Goal: Information Seeking & Learning: Understand process/instructions

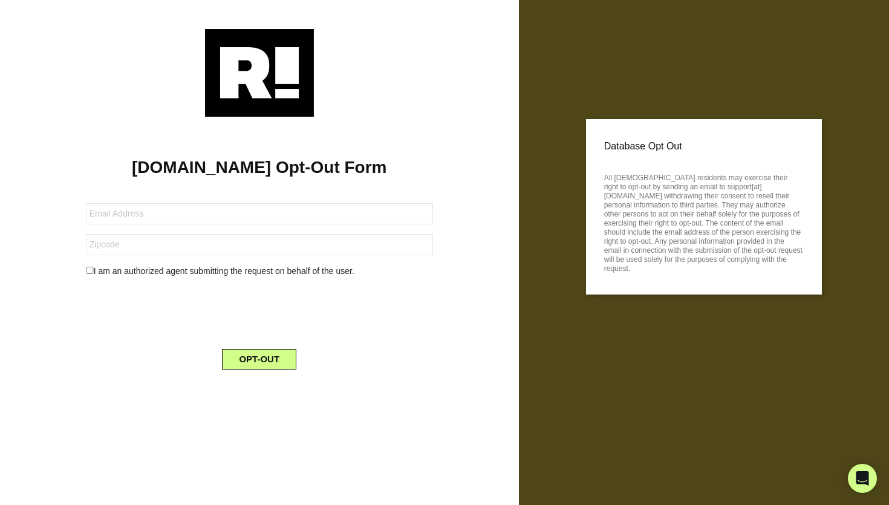
click at [411, 126] on div "[DOMAIN_NAME] Opt-Out Form I am an authorized agent submitting the request on b…" at bounding box center [259, 248] width 501 height 262
click at [177, 170] on h1 "[DOMAIN_NAME] Opt-Out Form" at bounding box center [259, 167] width 483 height 21
drag, startPoint x: 259, startPoint y: 170, endPoint x: 135, endPoint y: 165, distance: 124.1
click at [135, 165] on h1 "[DOMAIN_NAME] Opt-Out Form" at bounding box center [259, 167] width 483 height 21
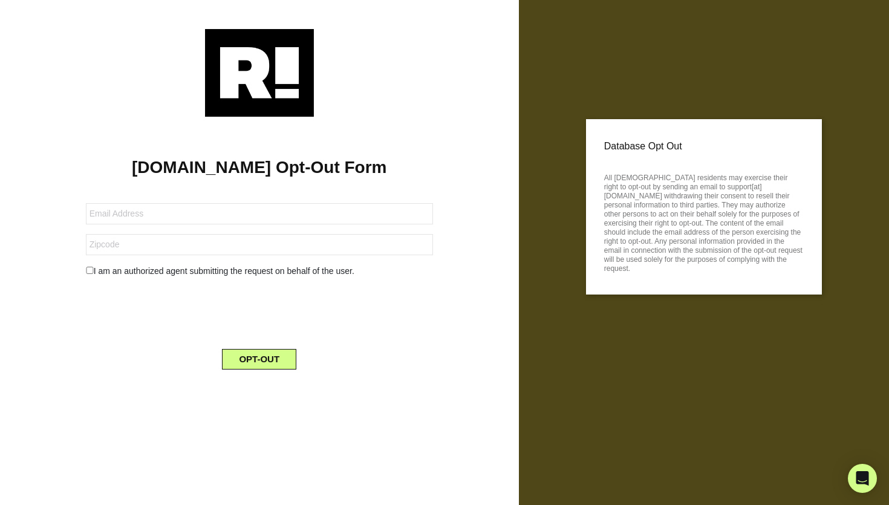
click at [406, 61] on div at bounding box center [259, 73] width 483 height 88
click at [692, 192] on p "All [DEMOGRAPHIC_DATA] residents may exercise their right to opt-out by sending…" at bounding box center [704, 221] width 200 height 103
click at [647, 155] on p "Database Opt Out" at bounding box center [704, 146] width 200 height 18
click at [658, 189] on p "All [DEMOGRAPHIC_DATA] residents may exercise their right to opt-out by sending…" at bounding box center [704, 221] width 200 height 103
click at [667, 203] on p "All [DEMOGRAPHIC_DATA] residents may exercise their right to opt-out by sending…" at bounding box center [704, 221] width 200 height 103
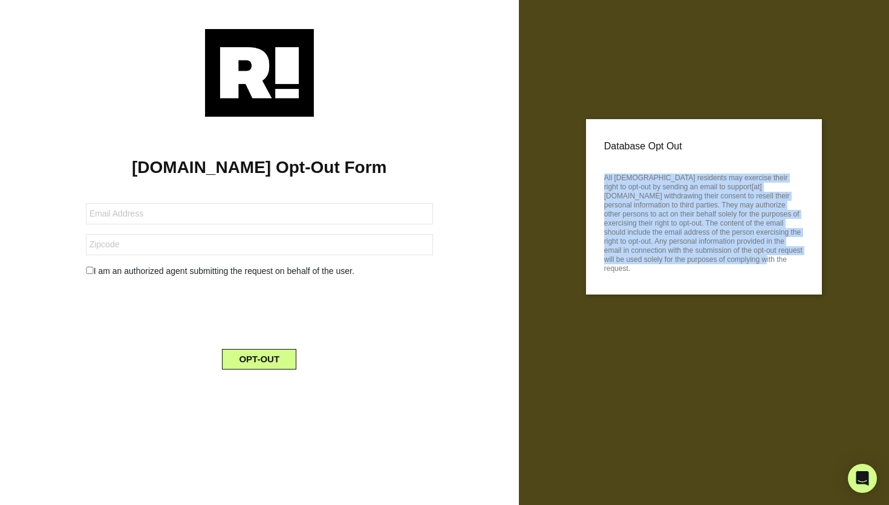
drag, startPoint x: 604, startPoint y: 178, endPoint x: 751, endPoint y: 273, distance: 174.6
click at [751, 273] on div "Database Opt Out All [DEMOGRAPHIC_DATA] residents may exercise their right to o…" at bounding box center [704, 206] width 236 height 175
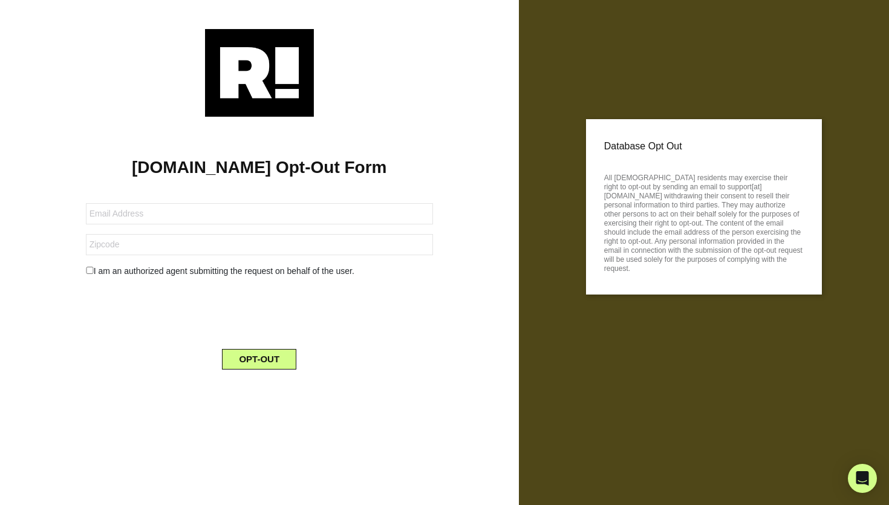
click at [752, 261] on p "All [DEMOGRAPHIC_DATA] residents may exercise their right to opt-out by sending…" at bounding box center [704, 221] width 200 height 103
click at [425, 281] on form "I am an authorized agent submitting the request on behalf of the user. OPT-OUT" at bounding box center [259, 279] width 347 height 181
click at [460, 96] on div at bounding box center [259, 73] width 483 height 88
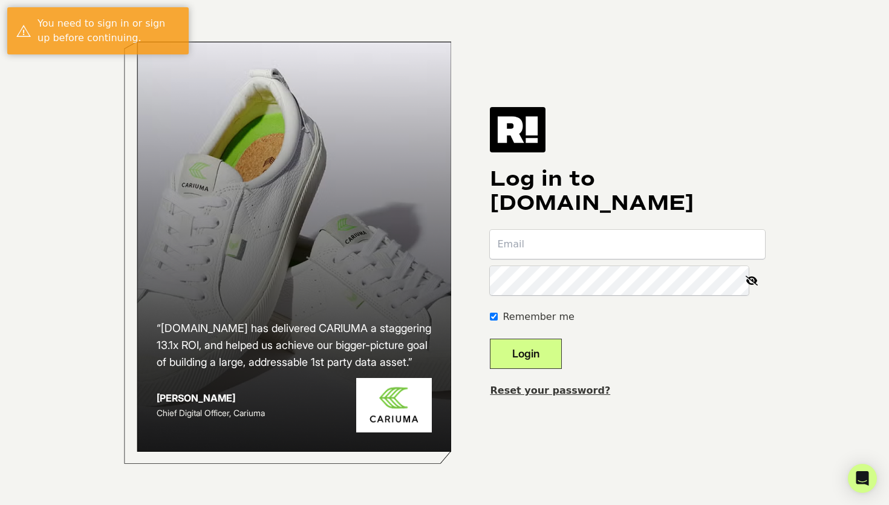
click at [633, 98] on div "“[DOMAIN_NAME] has delivered CARIUMA a staggering 13.1x ROI, and helped us achi…" at bounding box center [444, 252] width 689 height 505
click at [373, 302] on div "“[DOMAIN_NAME] has delivered CARIUMA a staggering 13.1x ROI, and helped us achi…" at bounding box center [294, 246] width 314 height 411
click at [539, 393] on link "Reset your password?" at bounding box center [550, 390] width 120 height 11
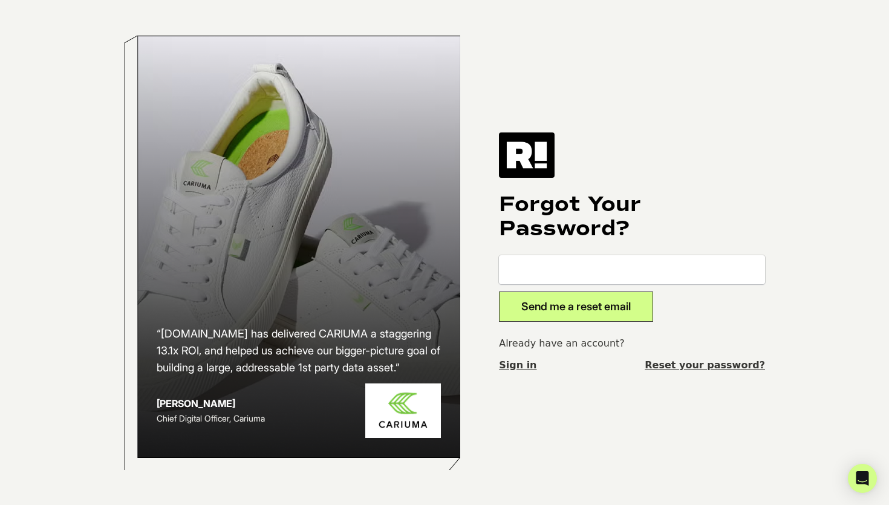
click at [640, 413] on div "“[DOMAIN_NAME] has delivered CARIUMA a staggering 13.1x ROI, and helped us achi…" at bounding box center [444, 252] width 689 height 505
click at [863, 480] on icon "Open Intercom Messenger" at bounding box center [862, 478] width 14 height 16
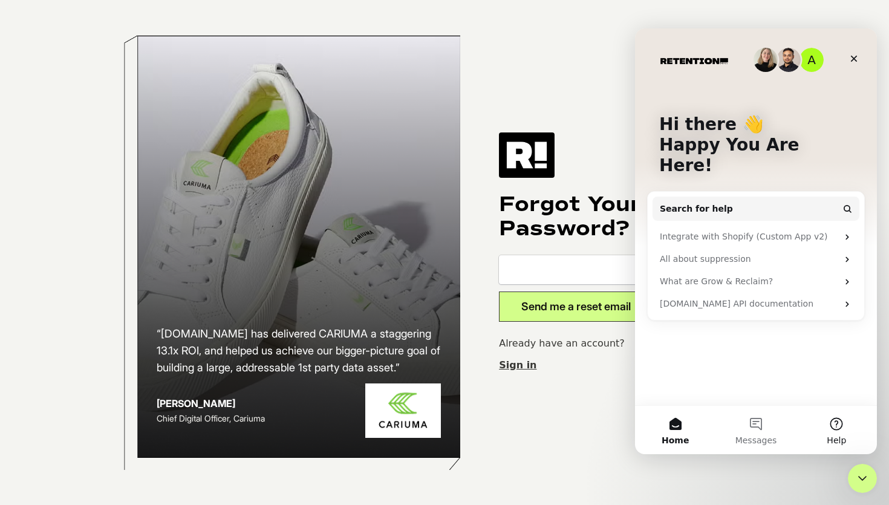
click at [842, 418] on button "Help" at bounding box center [836, 430] width 80 height 48
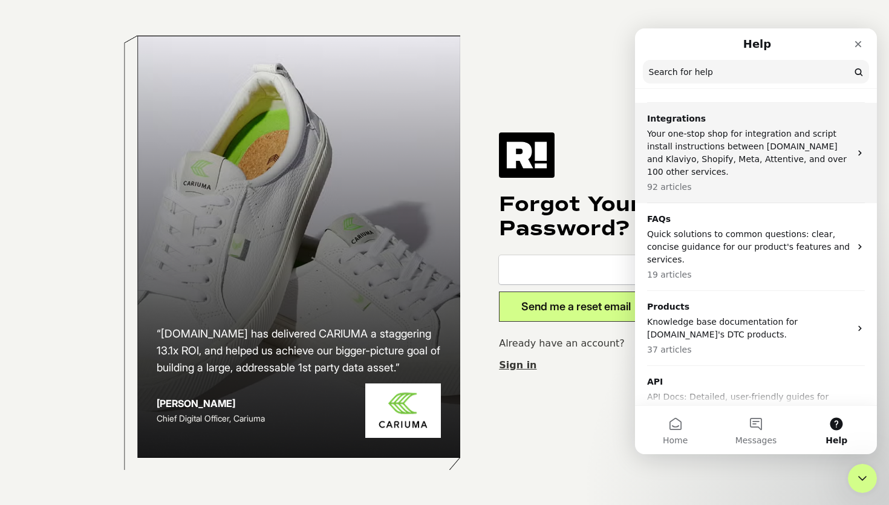
scroll to position [307, 0]
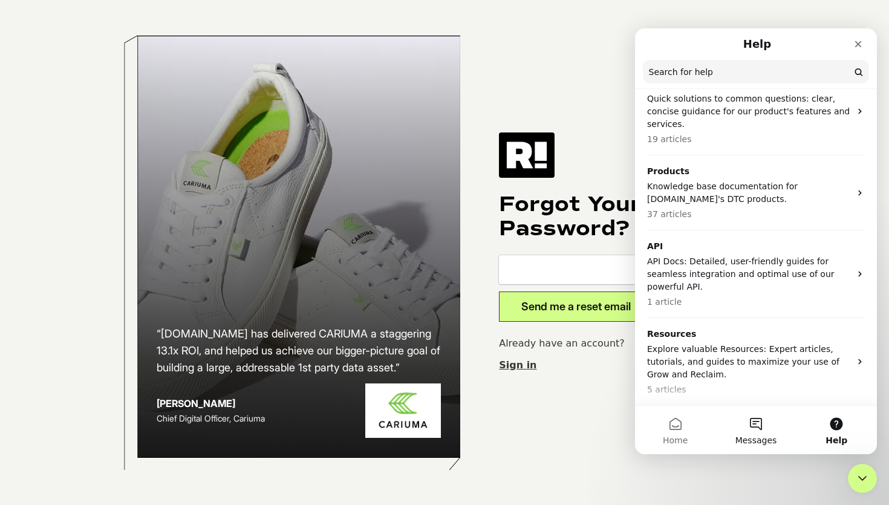
click at [766, 437] on span "Messages" at bounding box center [756, 440] width 42 height 8
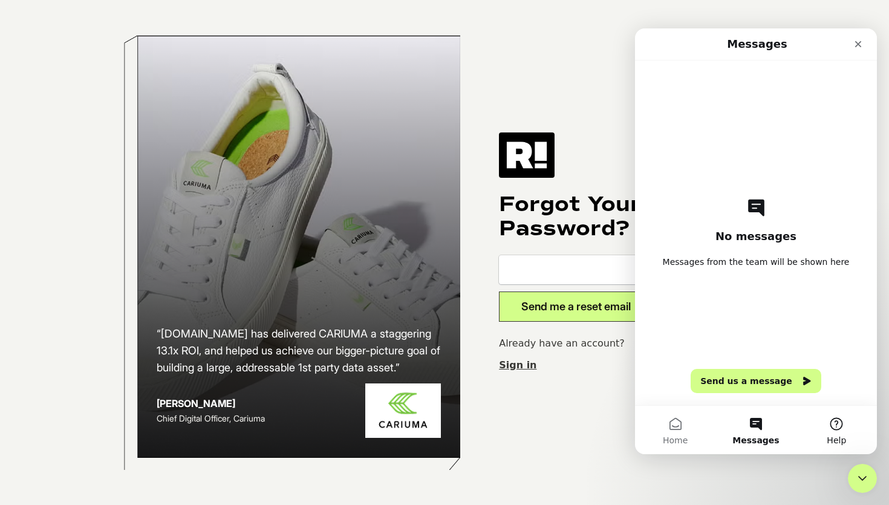
click at [837, 437] on span "Help" at bounding box center [836, 440] width 19 height 8
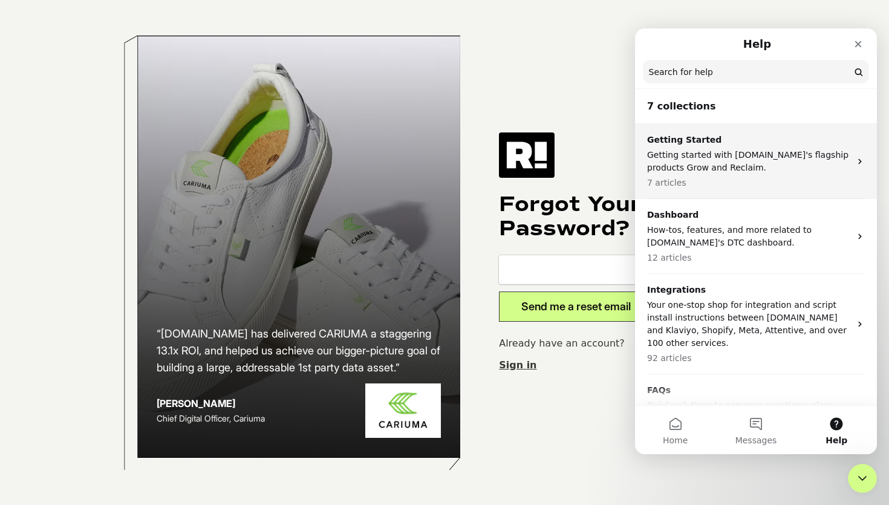
click at [781, 153] on p "Getting started with Retention.com's flagship products Grow and Reclaim." at bounding box center [748, 161] width 203 height 25
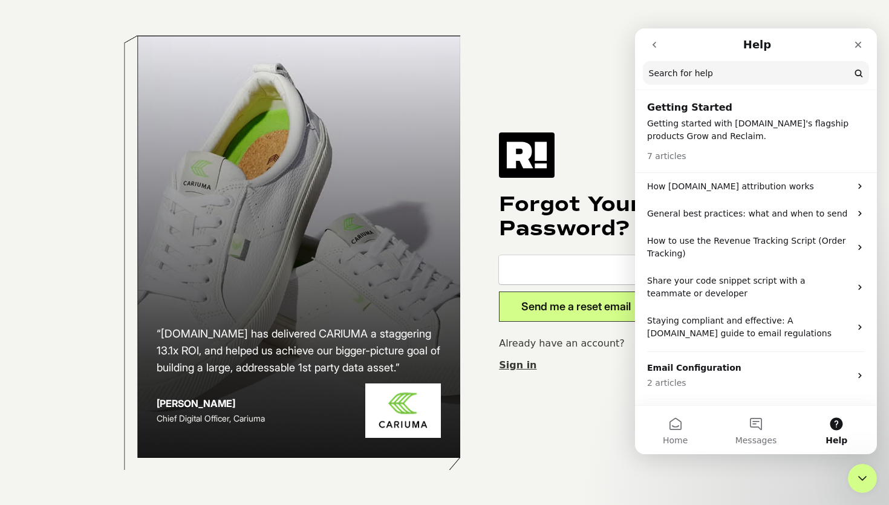
click at [781, 153] on div "7 articles" at bounding box center [756, 153] width 218 height 20
click at [782, 184] on p "How Retention.com attribution works" at bounding box center [748, 186] width 203 height 13
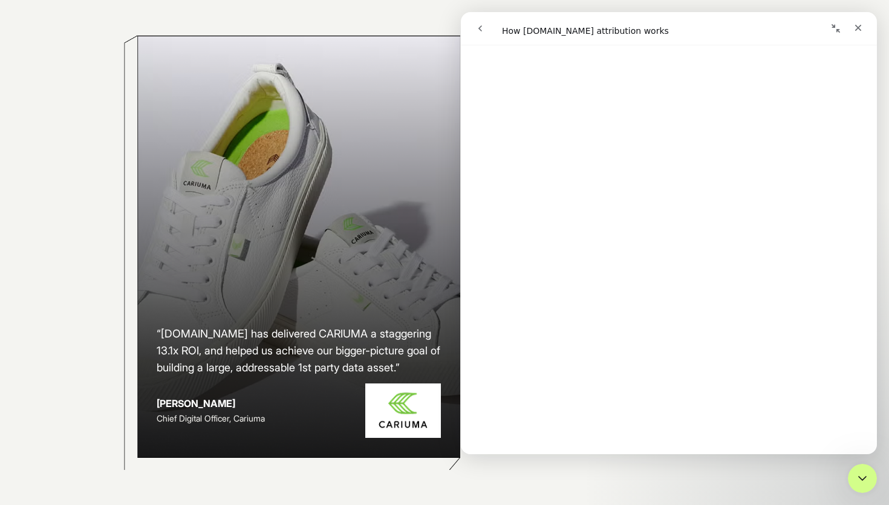
scroll to position [3056, 0]
click at [709, 454] on link "Open in help center" at bounding box center [668, 459] width 97 height 10
click at [864, 33] on div "Close" at bounding box center [858, 28] width 22 height 22
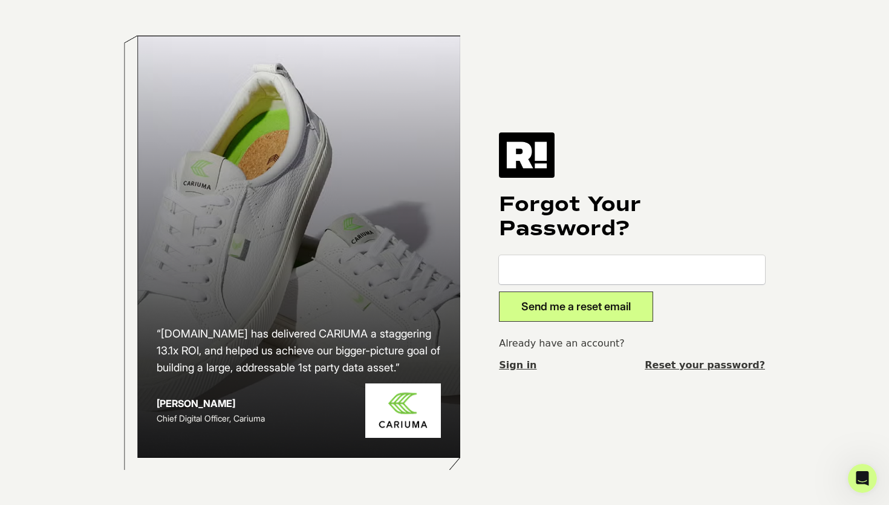
scroll to position [0, 0]
click at [833, 98] on body "“Retention.com has delivered CARIUMA a staggering 13.1x ROI, and helped us achi…" at bounding box center [444, 252] width 889 height 505
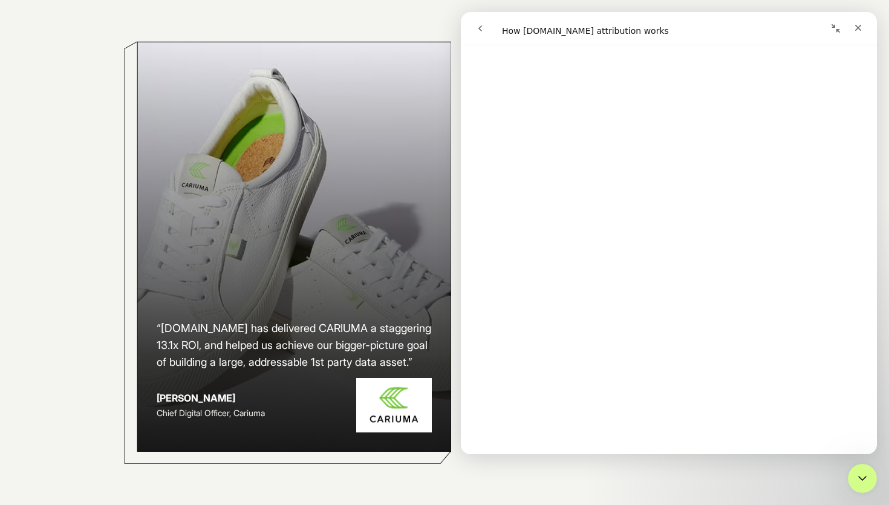
scroll to position [145, 0]
